Goal: Task Accomplishment & Management: Manage account settings

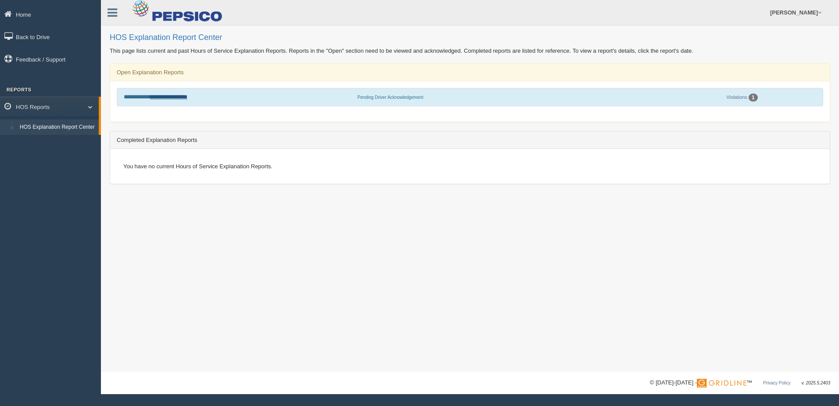
click at [183, 96] on link "**********" at bounding box center [168, 97] width 37 height 6
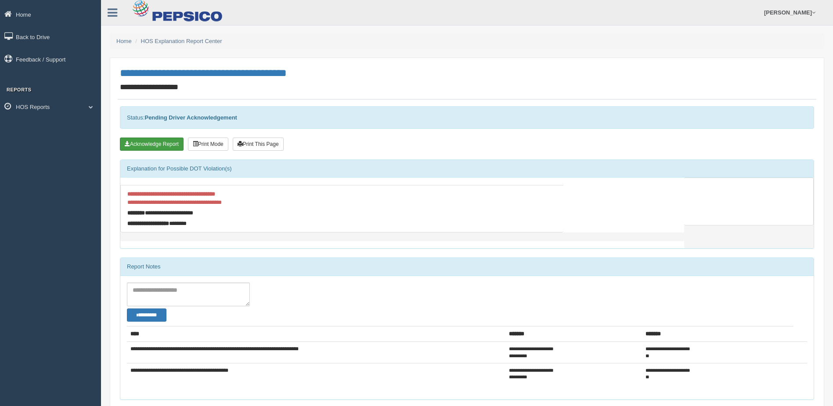
click at [153, 142] on button "Acknowledge Report" at bounding box center [152, 143] width 64 height 13
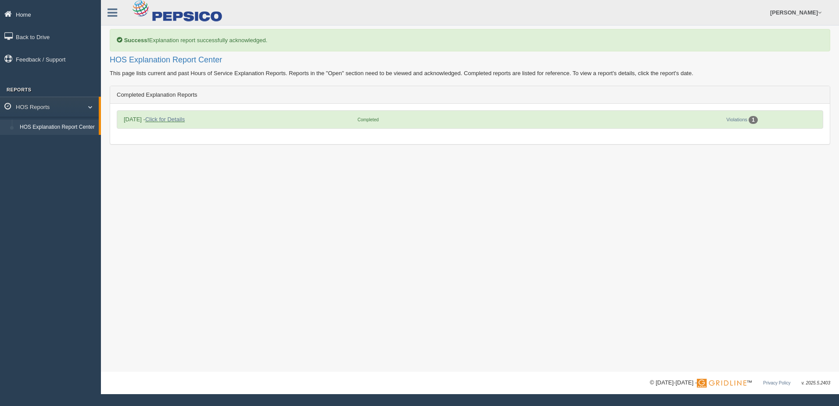
click at [27, 15] on link "Home" at bounding box center [50, 14] width 101 height 20
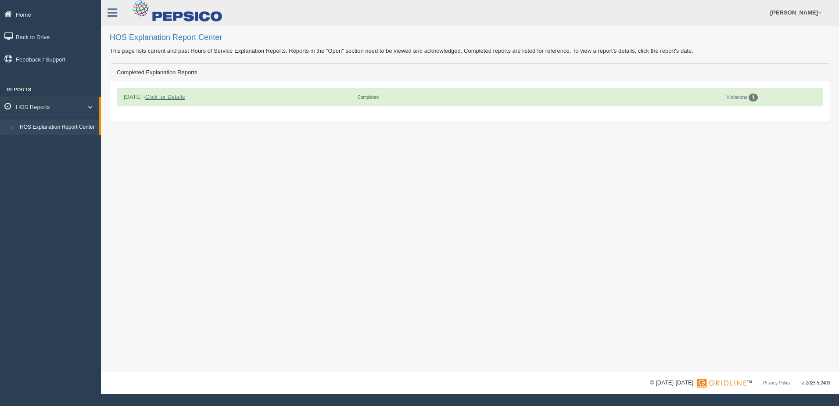
click at [26, 12] on link "Home" at bounding box center [50, 14] width 101 height 20
click at [72, 104] on link "HOS Reports" at bounding box center [49, 107] width 99 height 20
click at [76, 107] on link "HOS Reports" at bounding box center [50, 107] width 101 height 20
click at [61, 123] on link "HOS Explanation Report Center" at bounding box center [57, 127] width 83 height 16
click at [12, 14] on icon at bounding box center [9, 14] width 11 height 8
